Goal: Transaction & Acquisition: Purchase product/service

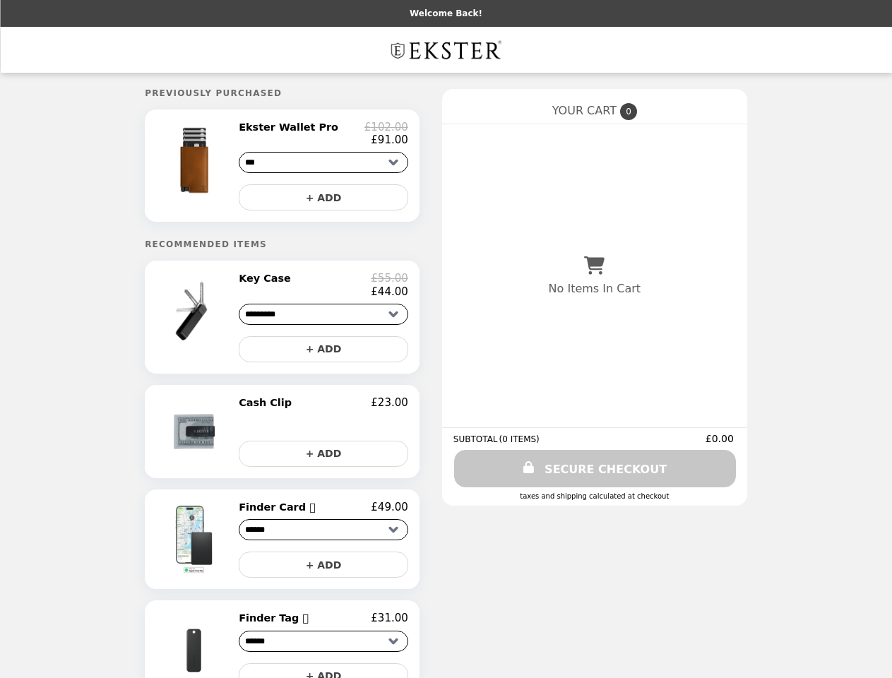
click at [213, 168] on img at bounding box center [196, 160] width 83 height 79
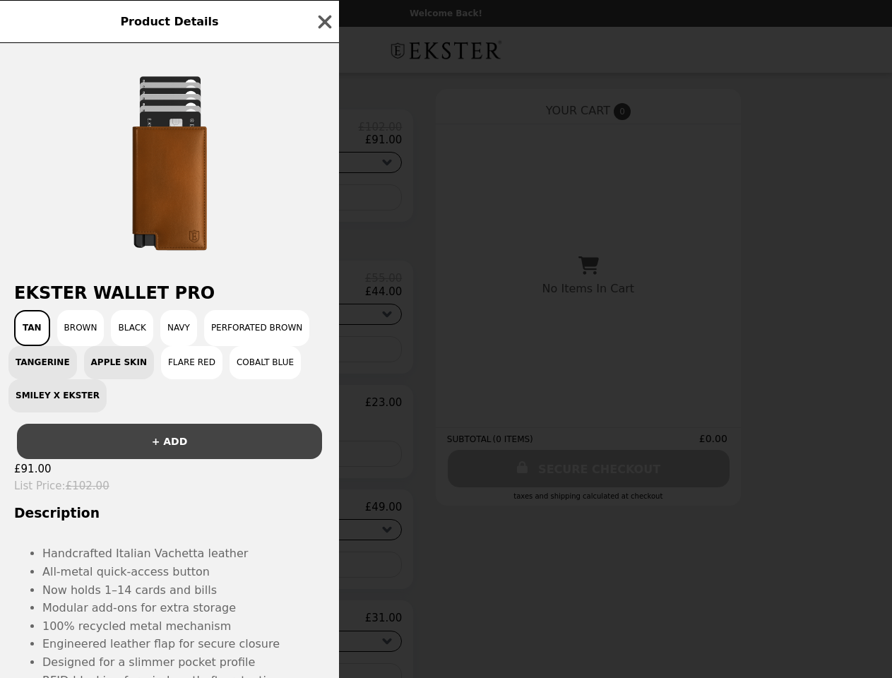
click at [324, 201] on div at bounding box center [169, 156] width 339 height 226
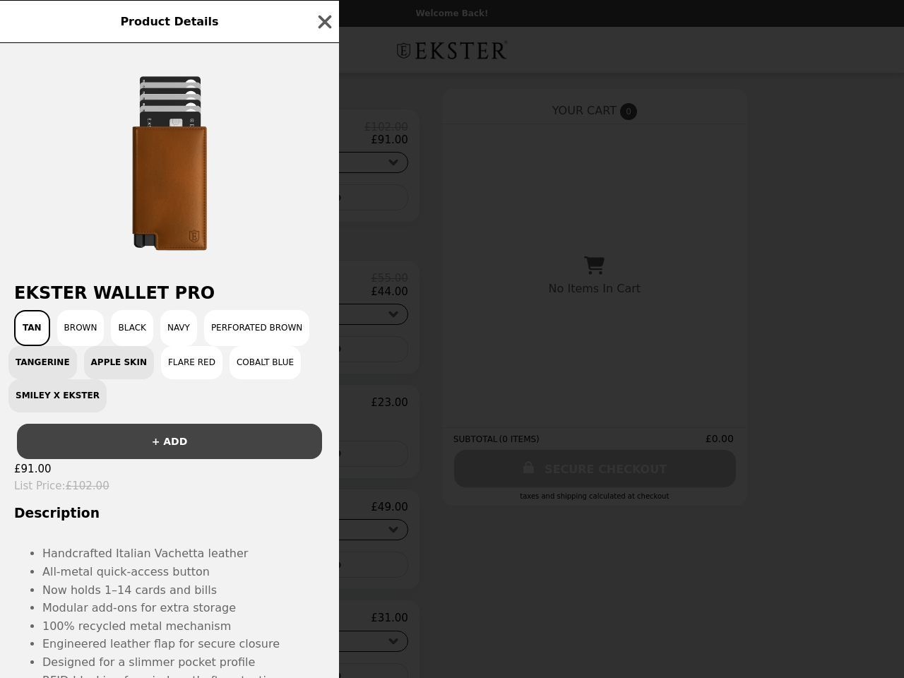
click at [213, 324] on div "Product Details Ekster Wallet Pro Tan Brown Black Navy Perforated Brown Tangeri…" at bounding box center [452, 339] width 904 height 678
click at [324, 292] on h2 "Ekster Wallet Pro" at bounding box center [169, 293] width 339 height 20
click at [324, 357] on button "+ ADD" at bounding box center [324, 349] width 170 height 26
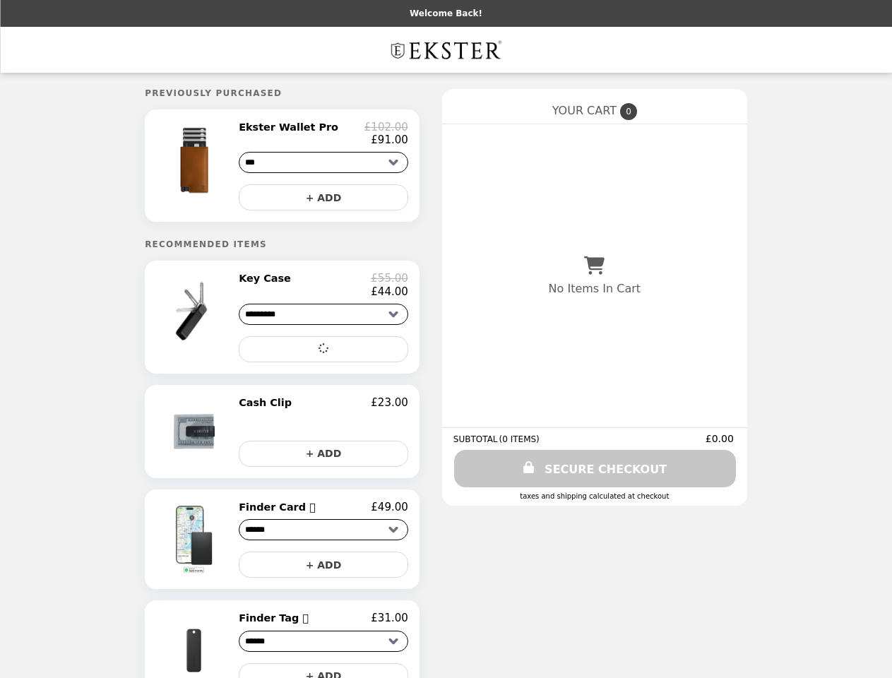
click at [213, 439] on img at bounding box center [196, 431] width 74 height 71
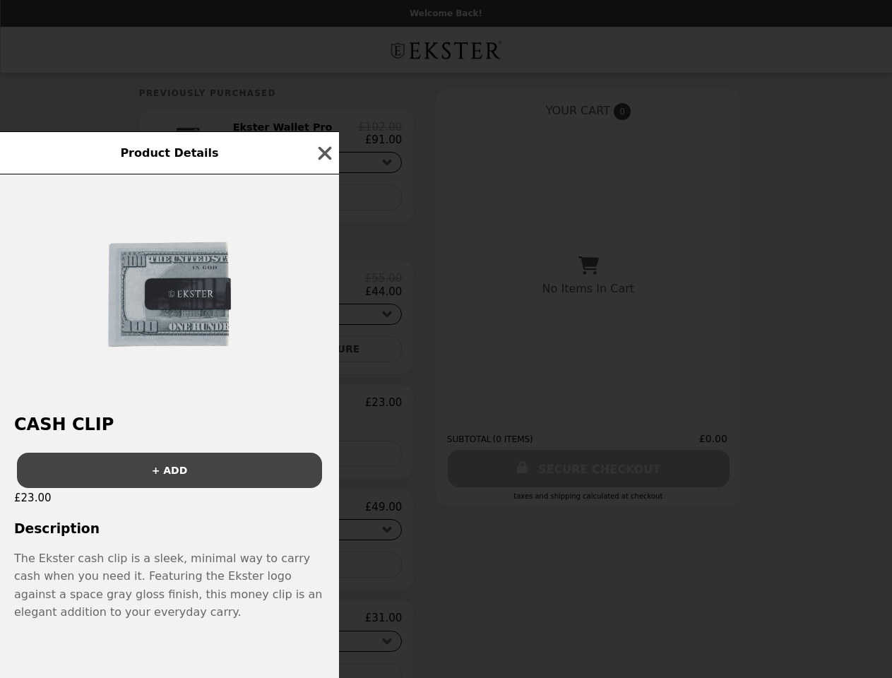
click at [324, 411] on div "Product Details Cash Clip + ADD £23.00 Description The Ekster cash clip is a sl…" at bounding box center [446, 339] width 892 height 678
click at [324, 461] on div "+ ADD" at bounding box center [169, 465] width 339 height 47
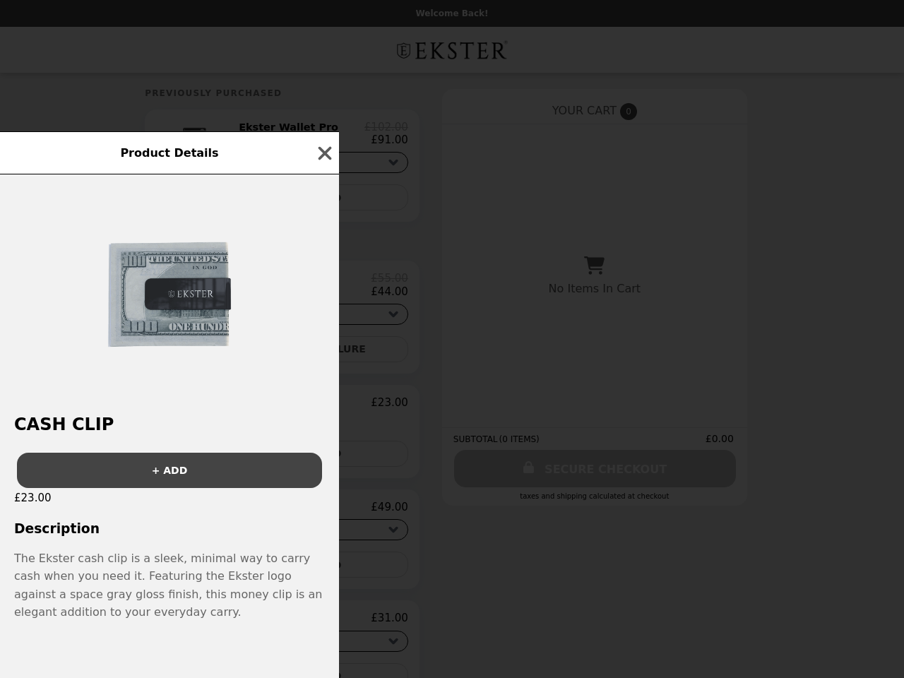
click at [213, 548] on div "Product Details Cash Clip + ADD £23.00 Description The Ekster cash clip is a sl…" at bounding box center [452, 339] width 904 height 678
